Goal: Information Seeking & Learning: Find specific fact

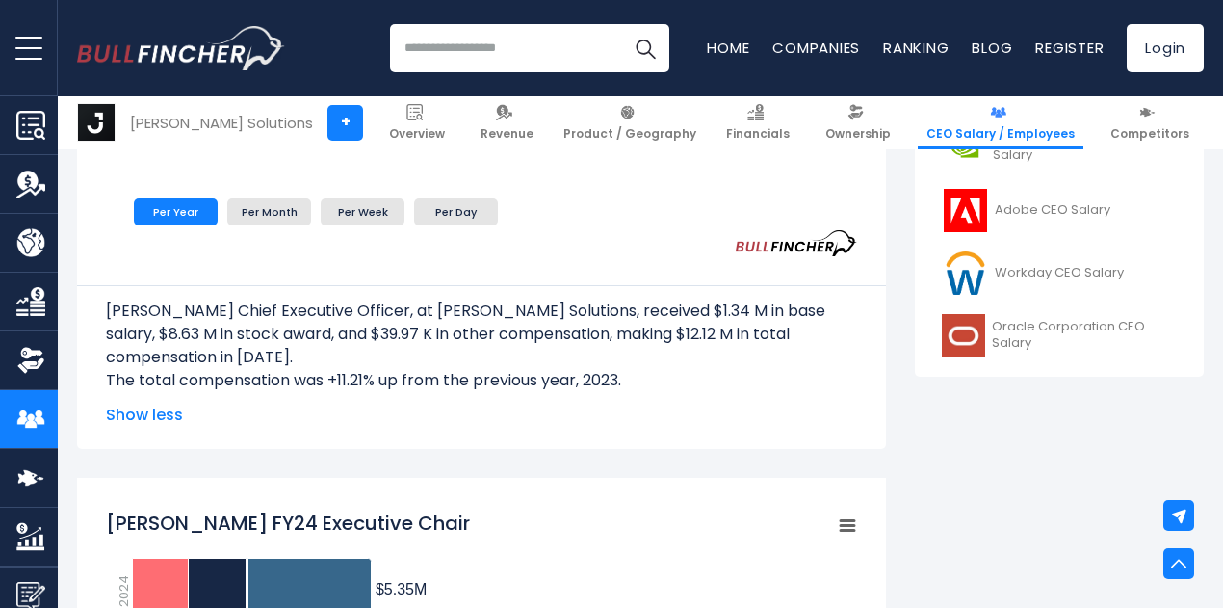
scroll to position [892, 0]
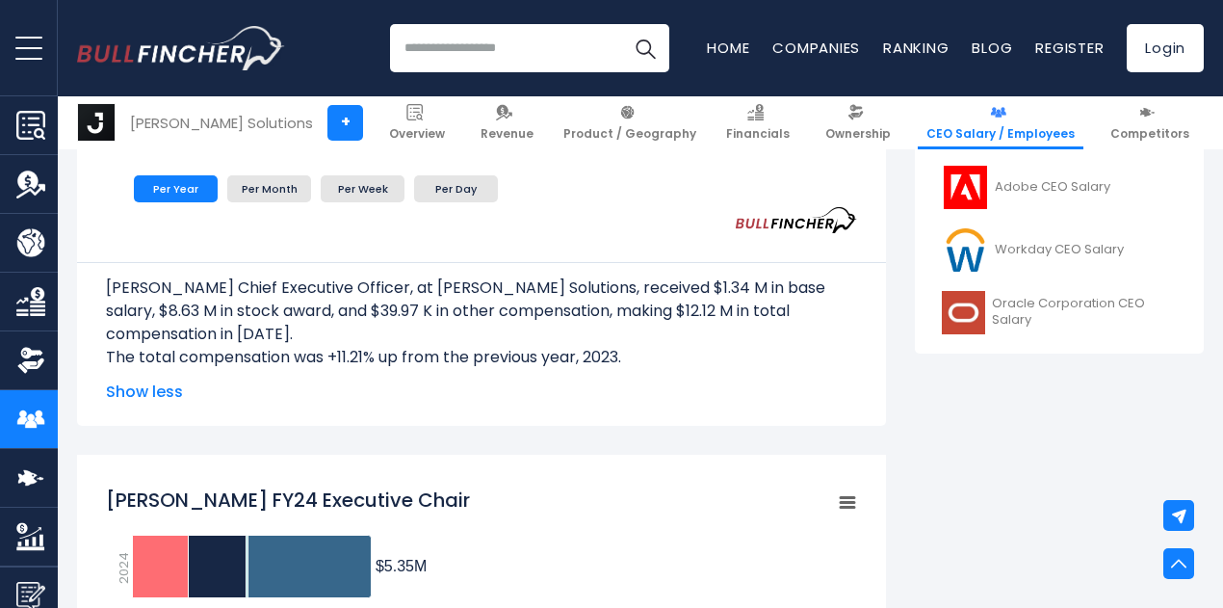
click at [134, 392] on span "Show less" at bounding box center [481, 391] width 751 height 23
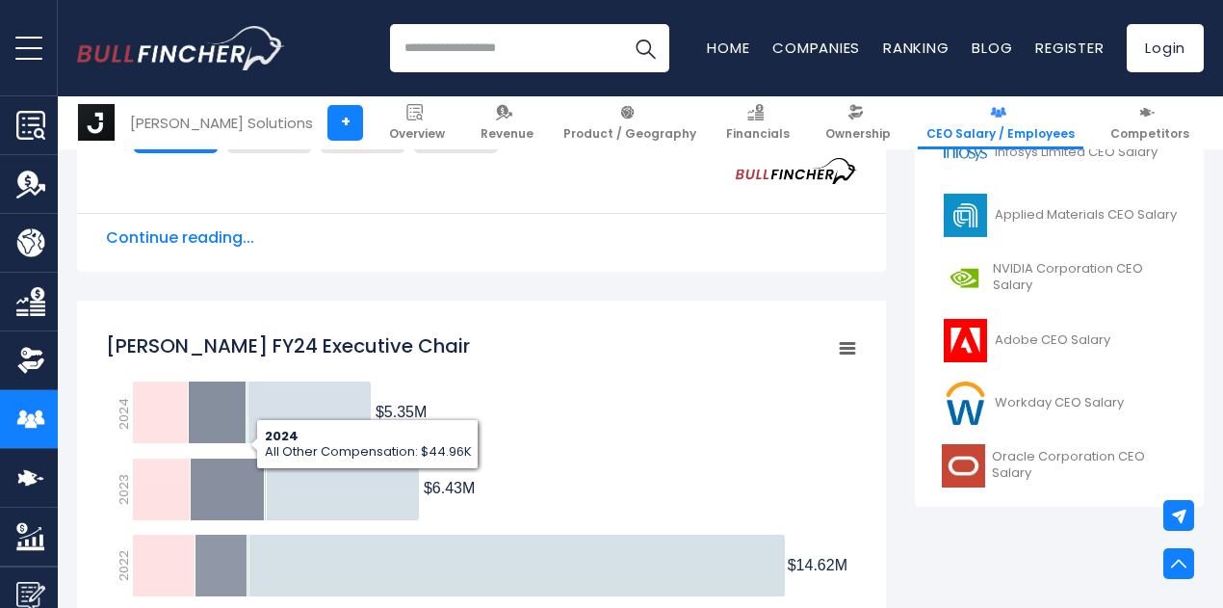
scroll to position [734, 0]
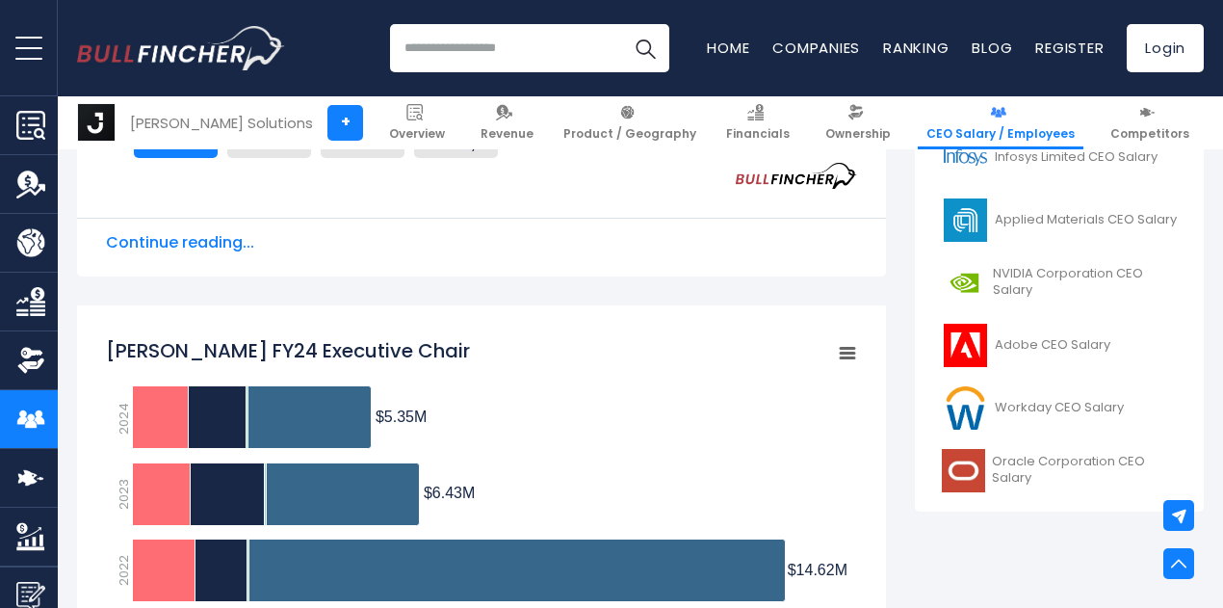
click at [158, 244] on span "Continue reading..." at bounding box center [481, 242] width 751 height 23
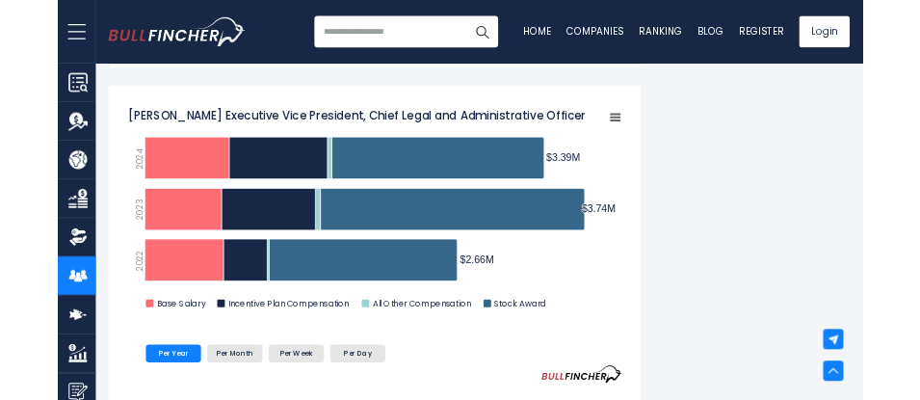
scroll to position [2500, 0]
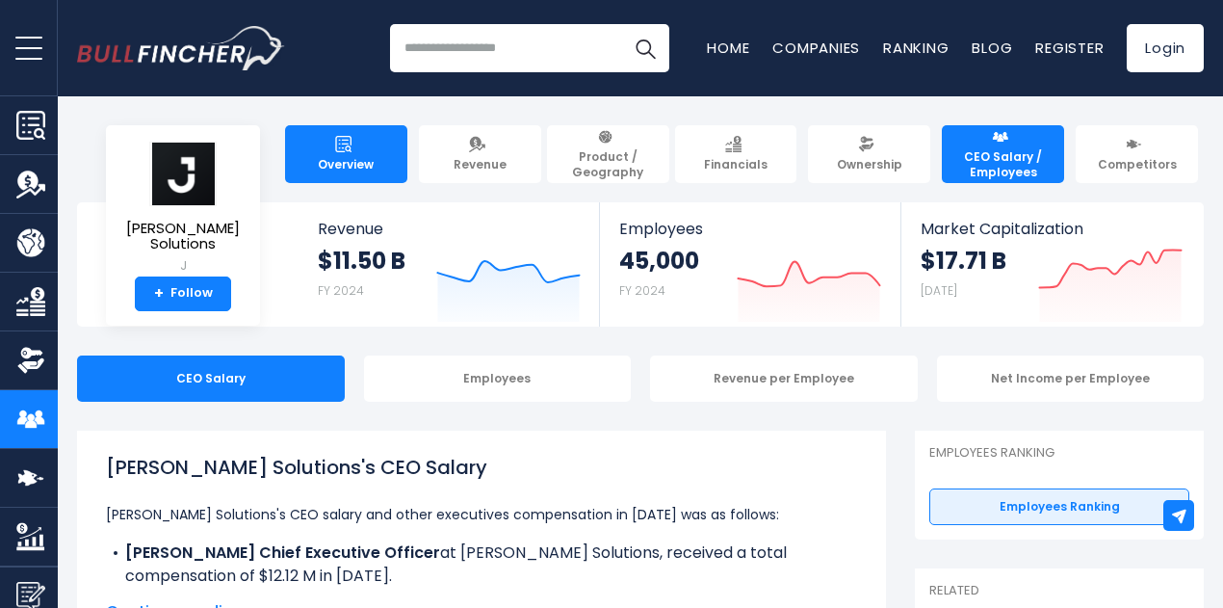
click at [351, 165] on link "Overview" at bounding box center [346, 154] width 122 height 58
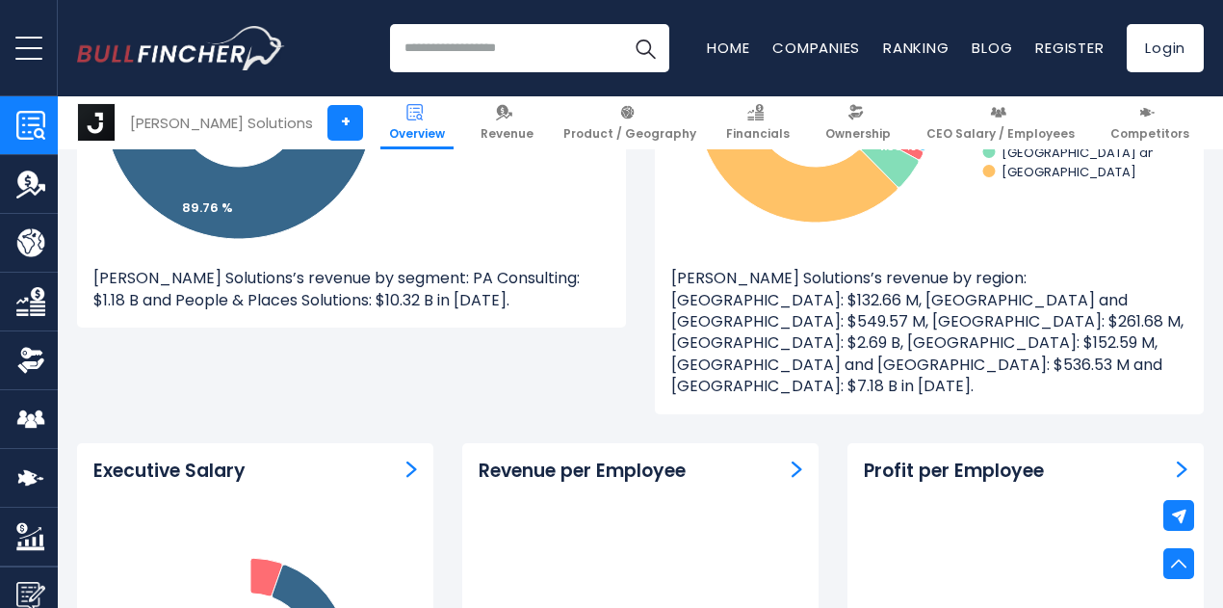
scroll to position [2151, 0]
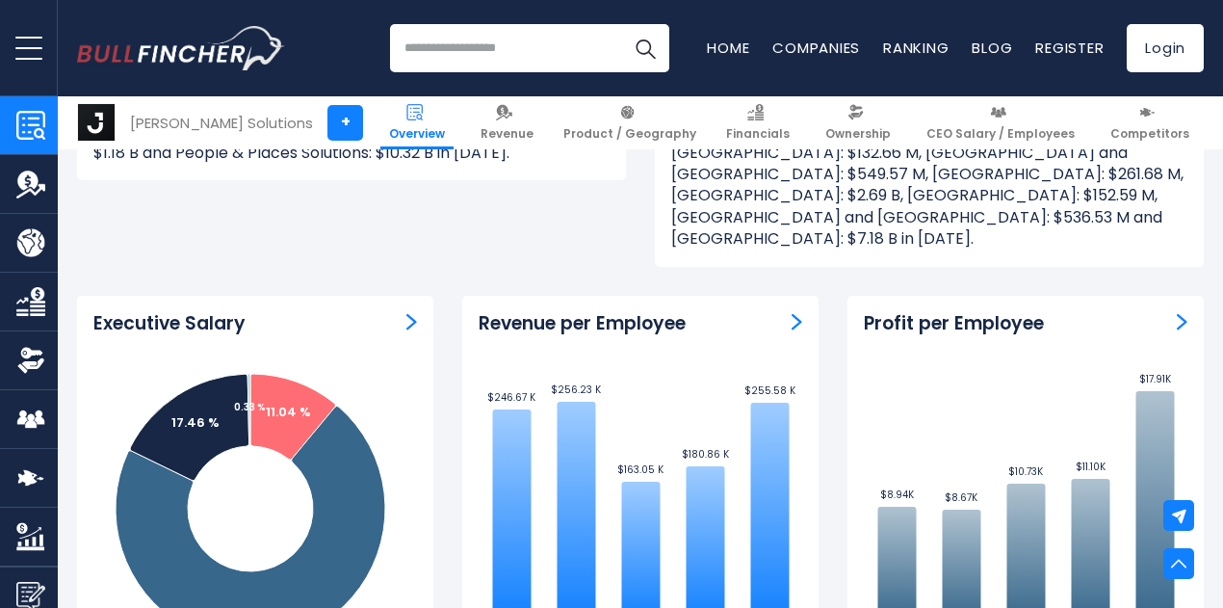
click at [77, 326] on div "Executive Salary Created with Highcharts 12.1.2 11.04 % 71.16 % 17.46 % 0.33 % …" at bounding box center [255, 514] width 356 height 436
